Goal: Navigation & Orientation: Find specific page/section

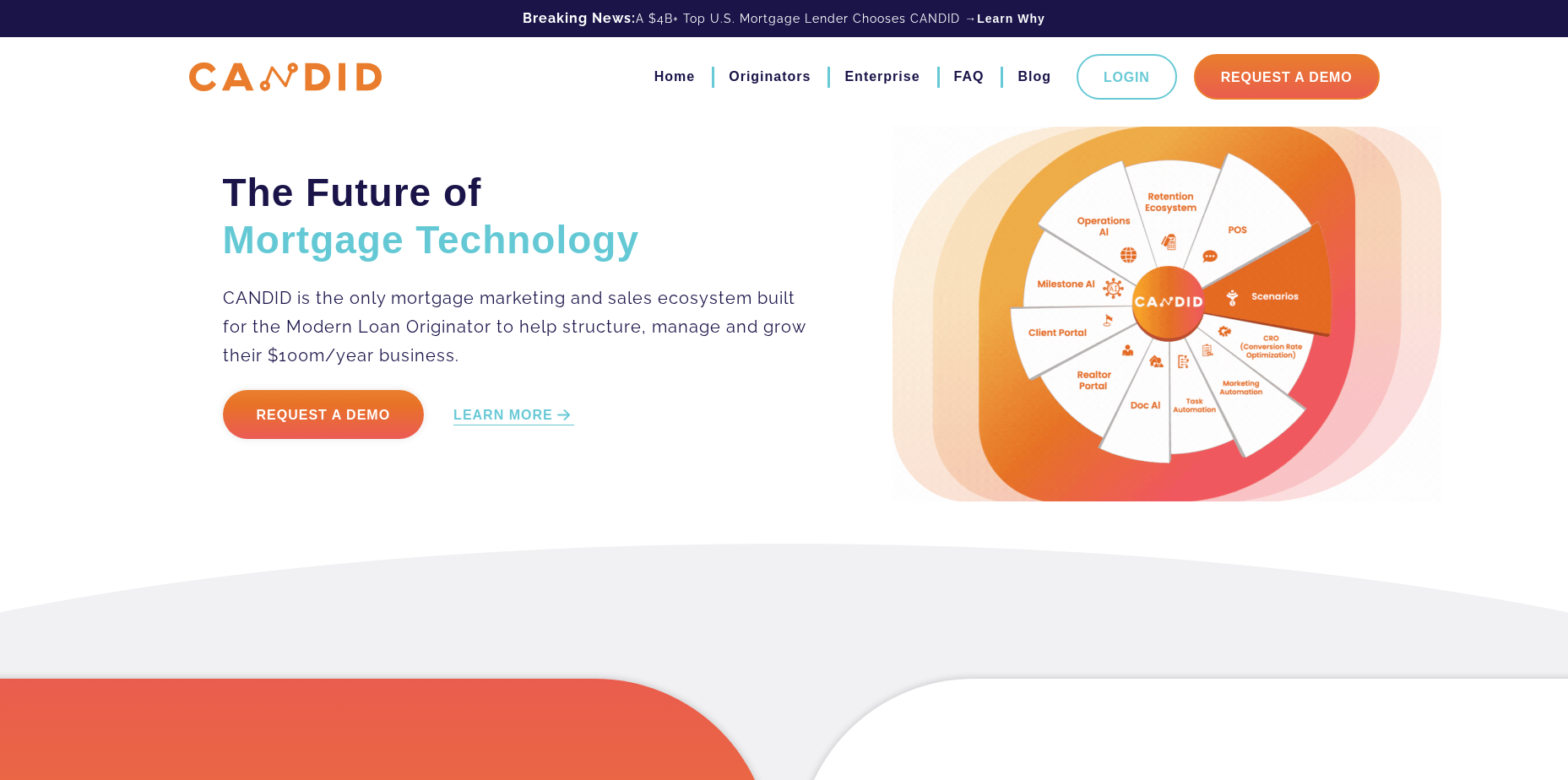
click at [449, 491] on div "The Future of Mortgage Technology CANDID is the only mortgage marketing and sal…" at bounding box center [784, 314] width 1148 height 375
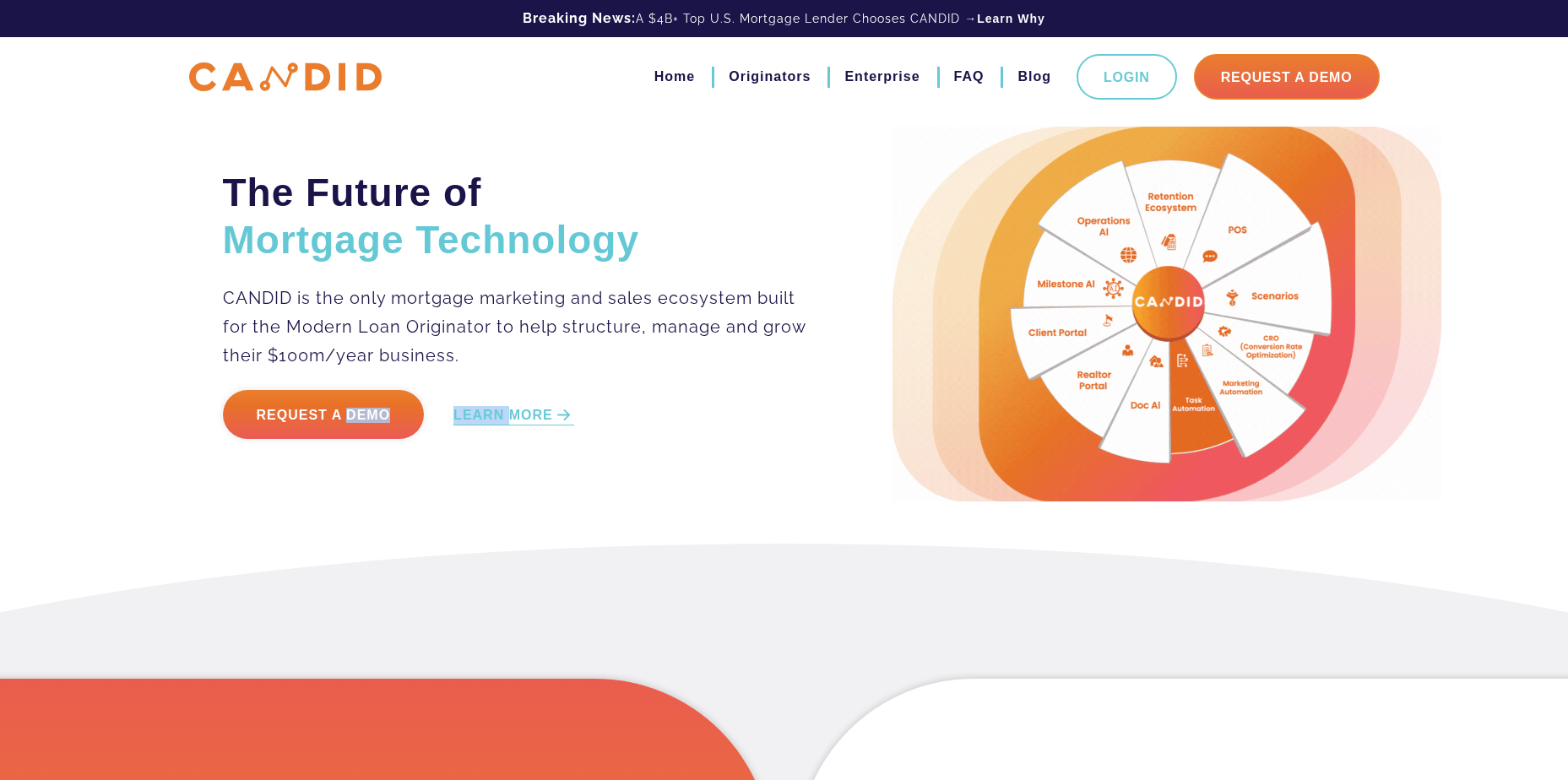
click at [447, 492] on div "The Future of Mortgage Technology CANDID is the only mortgage marketing and sal…" at bounding box center [784, 314] width 1148 height 375
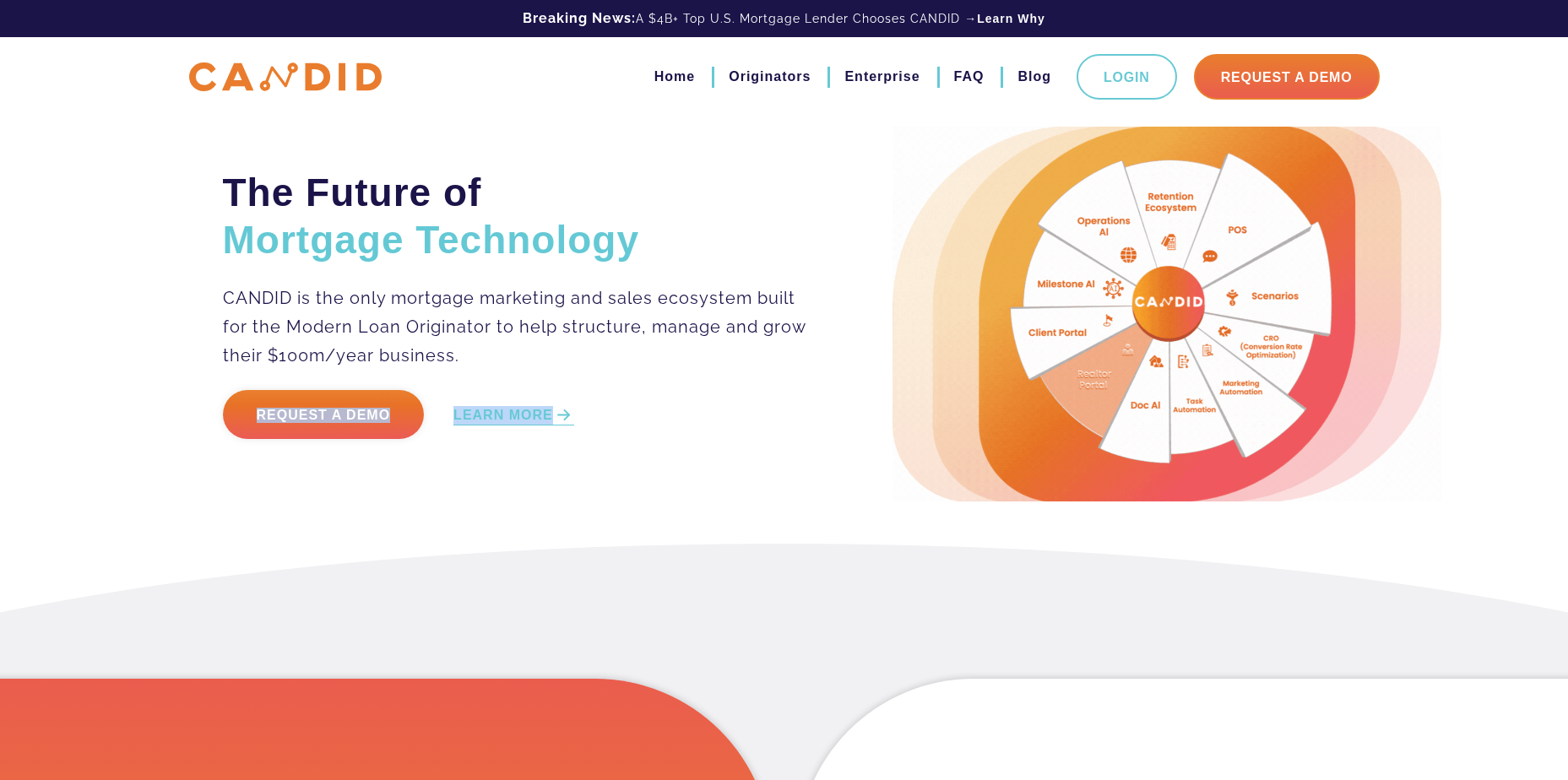
click at [447, 492] on div "The Future of Mortgage Technology CANDID is the only mortgage marketing and sal…" at bounding box center [784, 314] width 1148 height 375
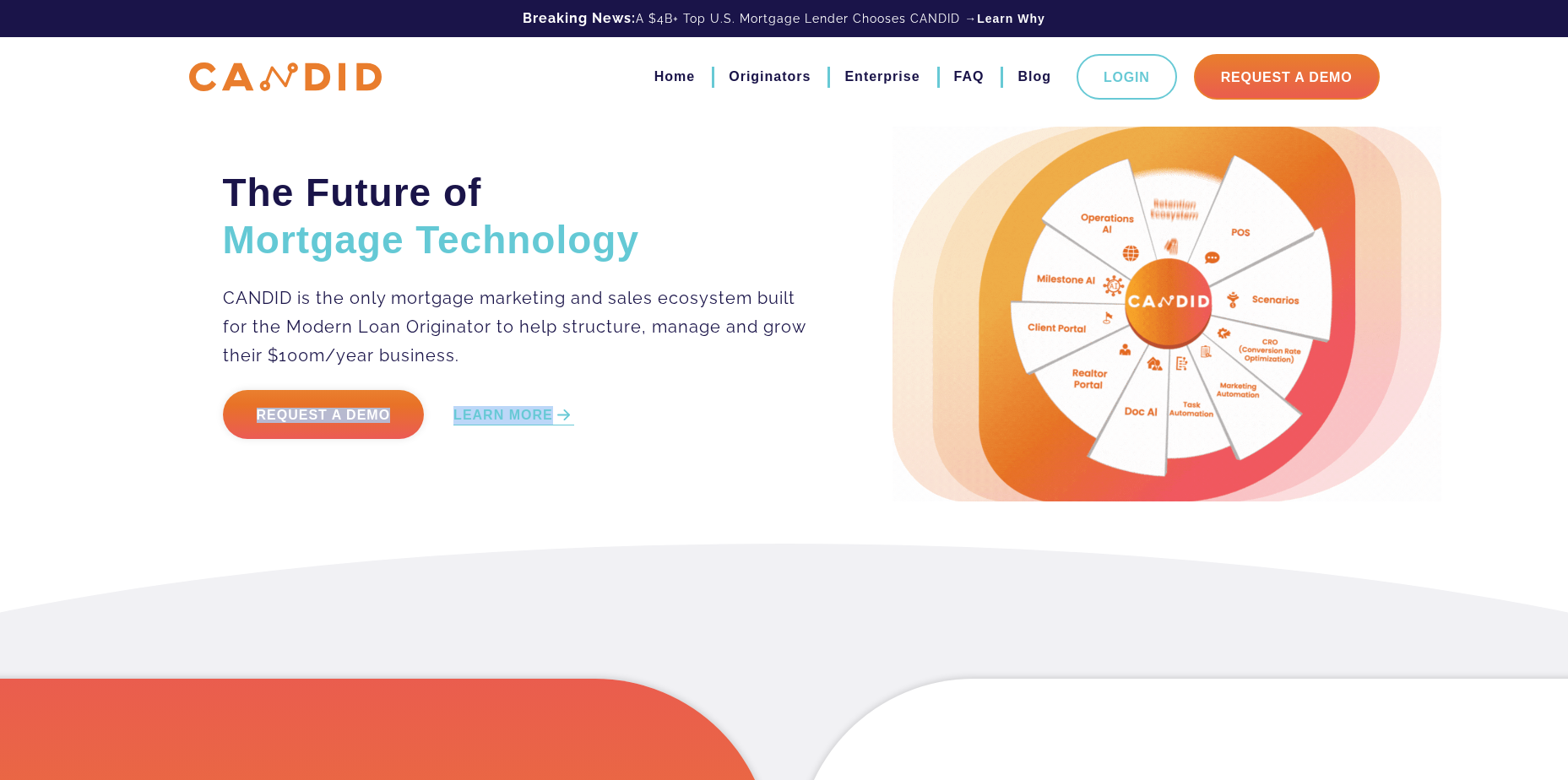
click at [447, 492] on div "The Future of Mortgage Technology CANDID is the only mortgage marketing and sal…" at bounding box center [784, 314] width 1148 height 375
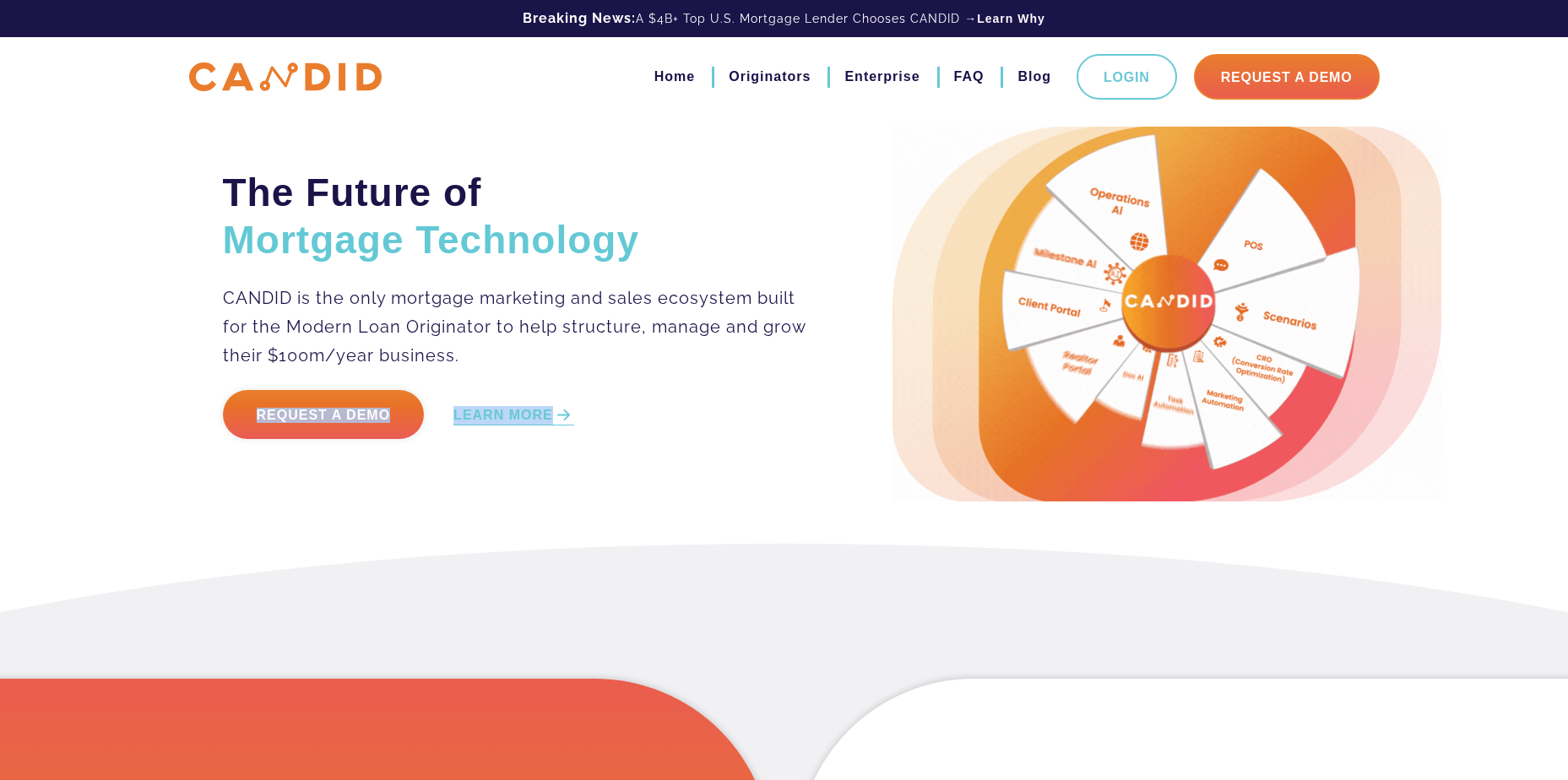
click at [447, 492] on div "The Future of Mortgage Technology CANDID is the only mortgage marketing and sal…" at bounding box center [784, 314] width 1148 height 375
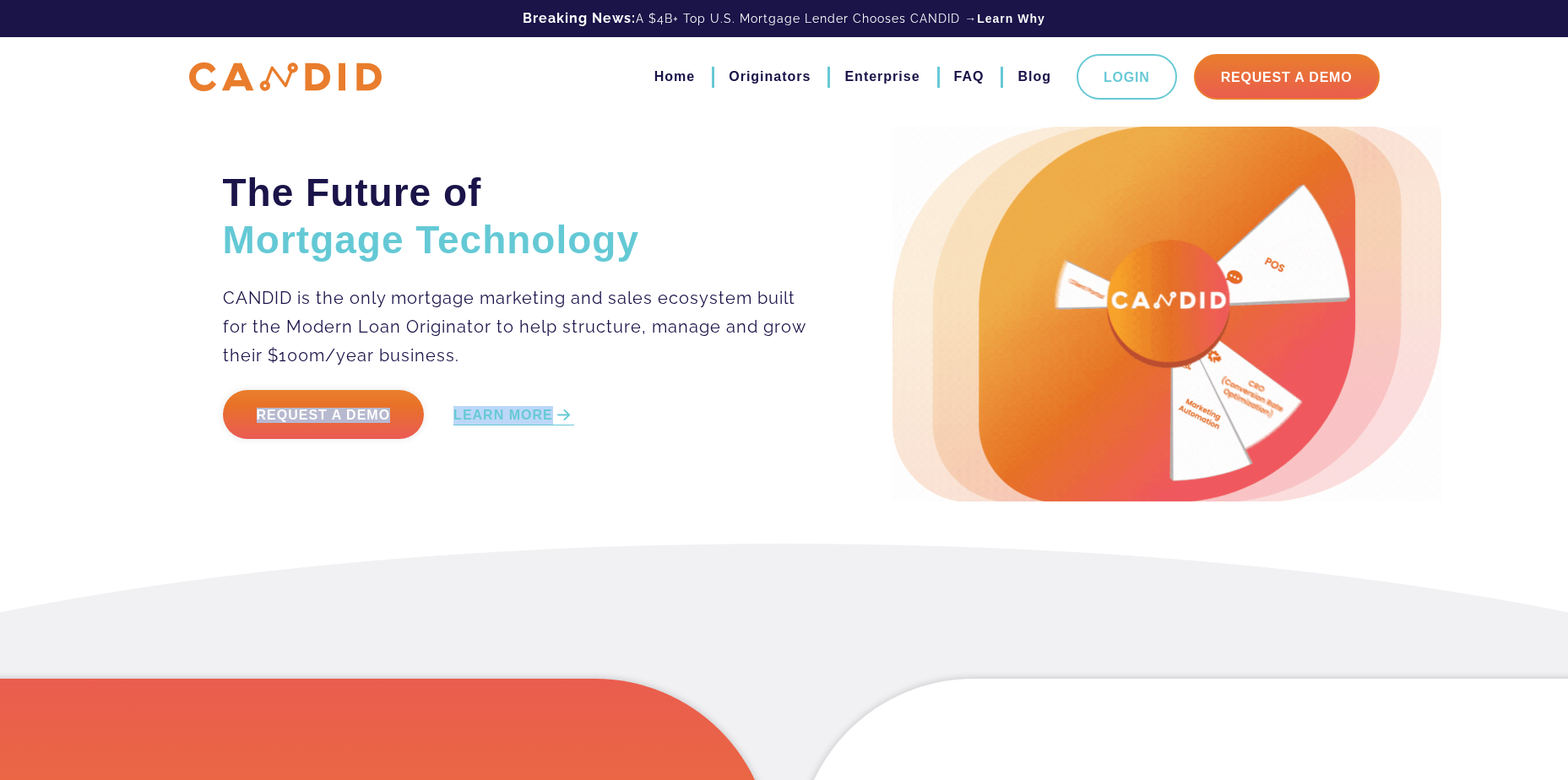
click at [447, 492] on div "The Future of Mortgage Technology CANDID is the only mortgage marketing and sal…" at bounding box center [784, 314] width 1148 height 375
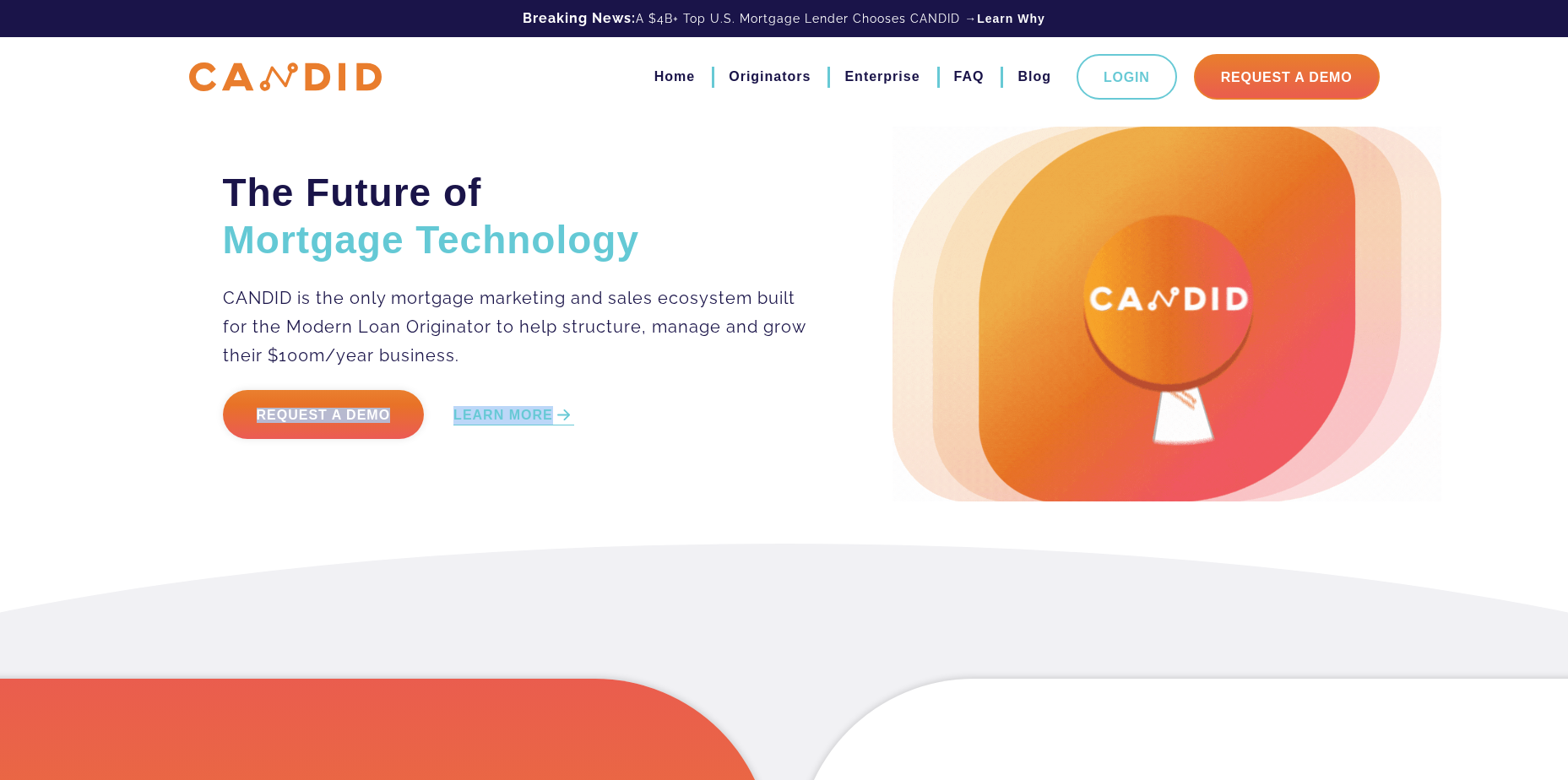
click at [447, 492] on div "The Future of Mortgage Technology CANDID is the only mortgage marketing and sal…" at bounding box center [784, 314] width 1148 height 375
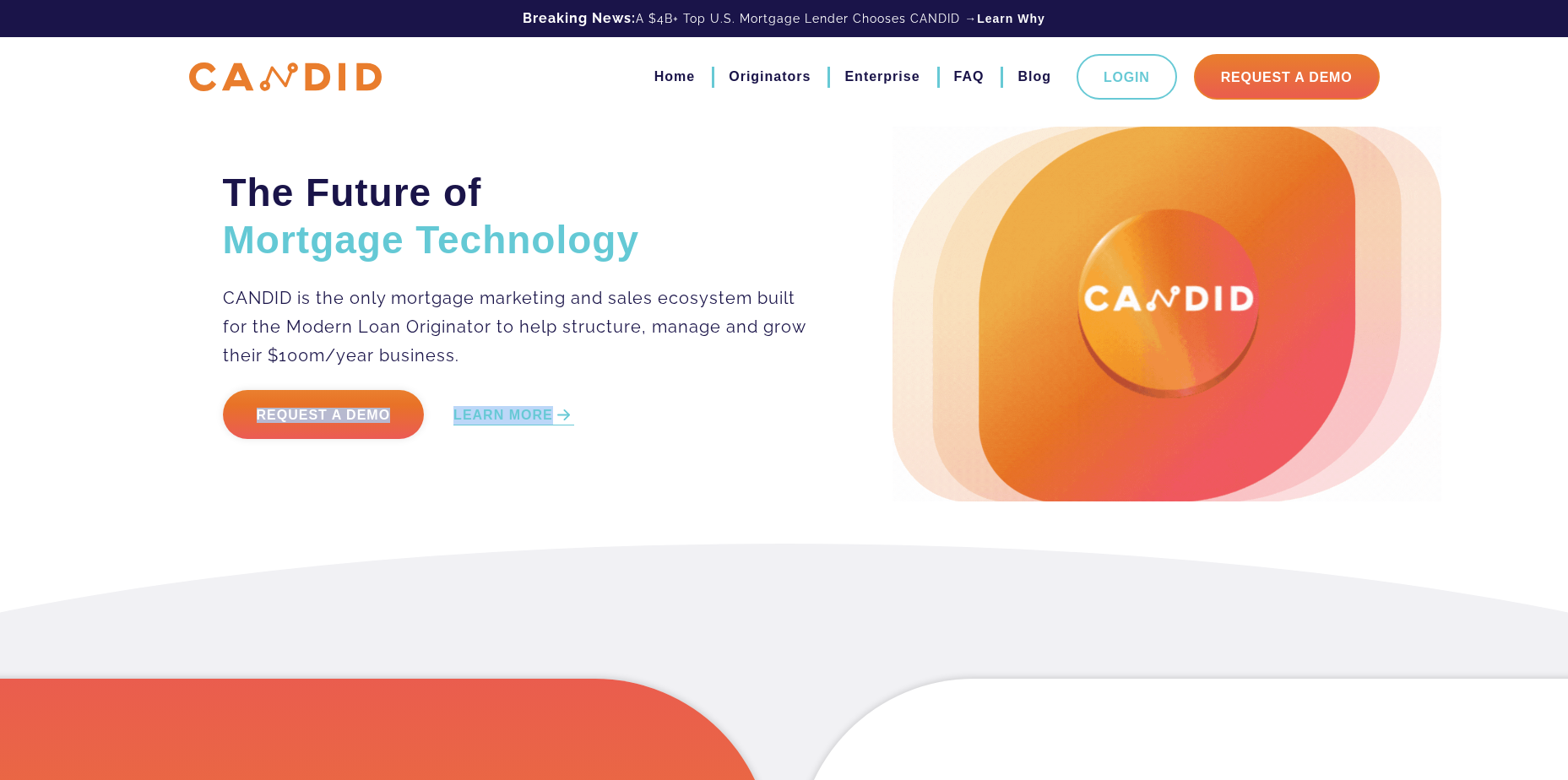
click at [447, 492] on div "The Future of Mortgage Technology CANDID is the only mortgage marketing and sal…" at bounding box center [784, 314] width 1148 height 375
